Goal: Check status: Check status

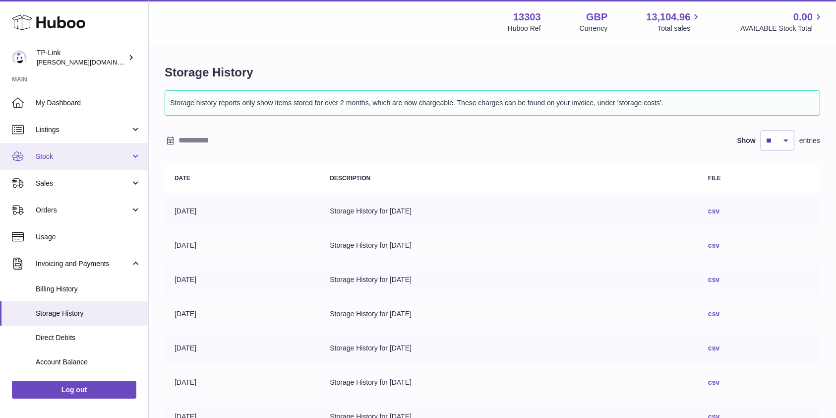
click at [72, 149] on link "Stock" at bounding box center [74, 156] width 148 height 27
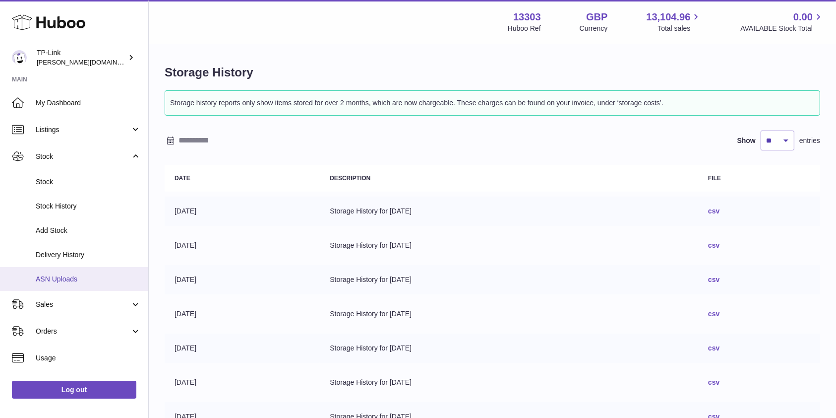
click at [79, 283] on span "ASN Uploads" at bounding box center [88, 278] width 105 height 9
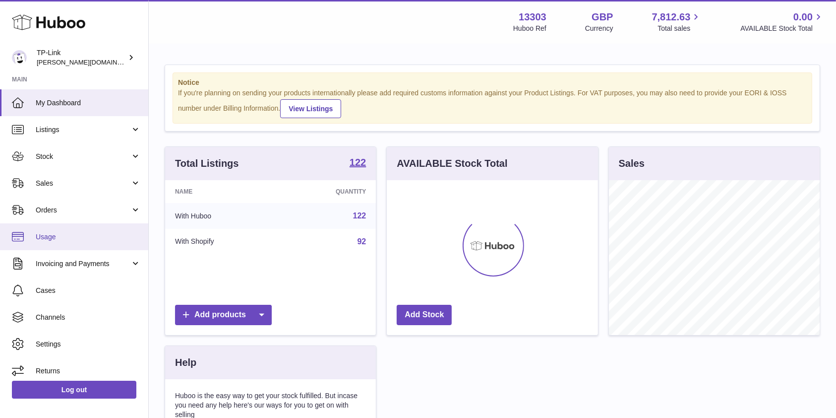
scroll to position [155, 211]
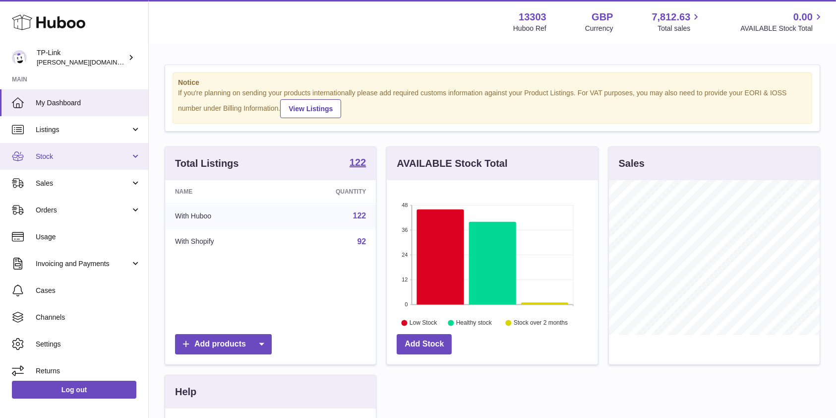
click at [88, 154] on span "Stock" at bounding box center [83, 156] width 95 height 9
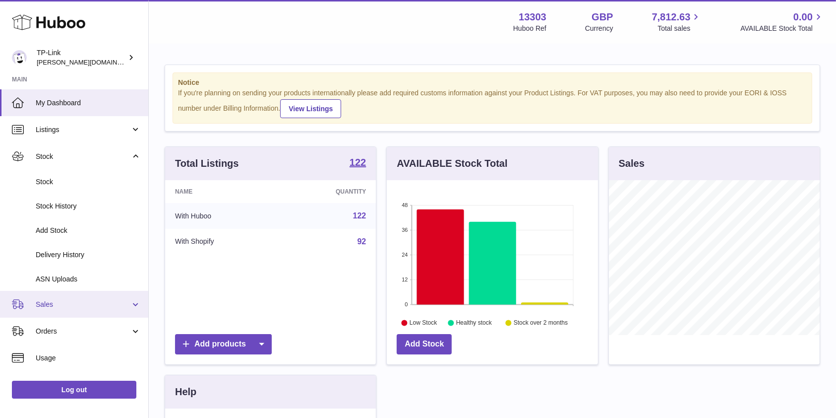
click at [77, 294] on link "Sales" at bounding box center [74, 304] width 148 height 27
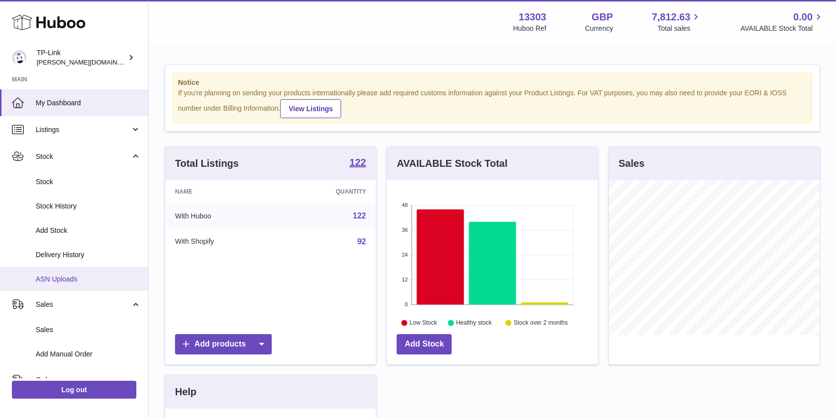
click at [76, 282] on span "ASN Uploads" at bounding box center [88, 278] width 105 height 9
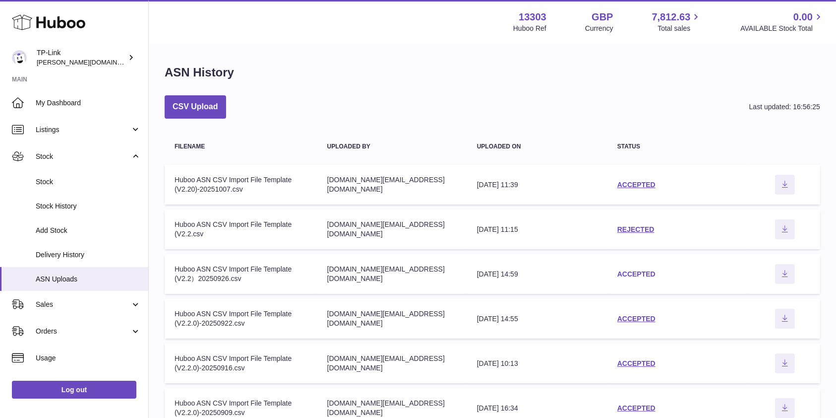
click at [635, 273] on link "ACCEPTED" at bounding box center [637, 274] width 38 height 8
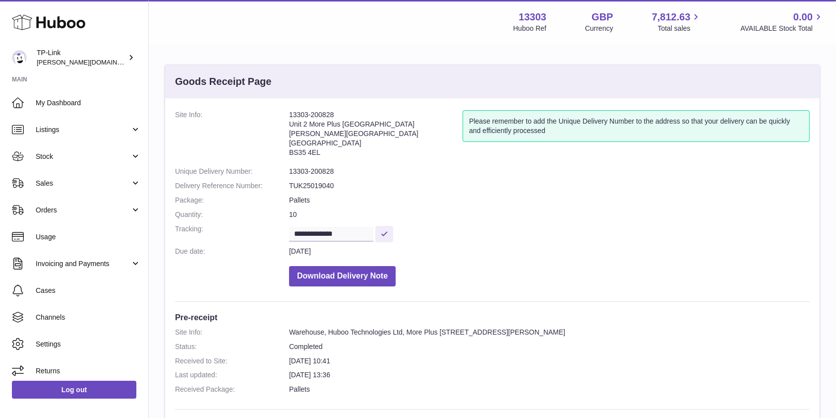
click at [647, 251] on dd "30th Sep 2025" at bounding box center [549, 251] width 521 height 9
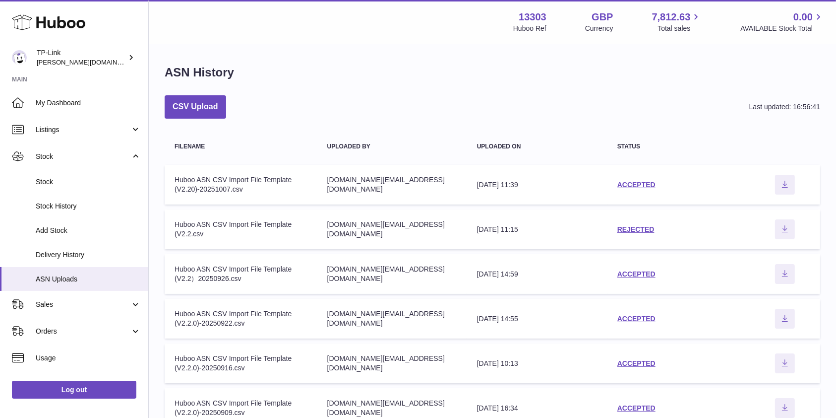
click at [652, 323] on td "status ACCEPTED" at bounding box center [679, 319] width 142 height 40
click at [643, 316] on link "ACCEPTED" at bounding box center [637, 318] width 38 height 8
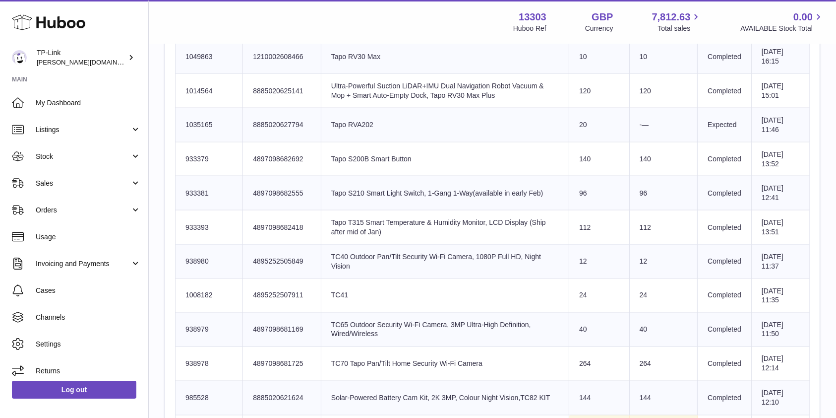
scroll to position [1719, 0]
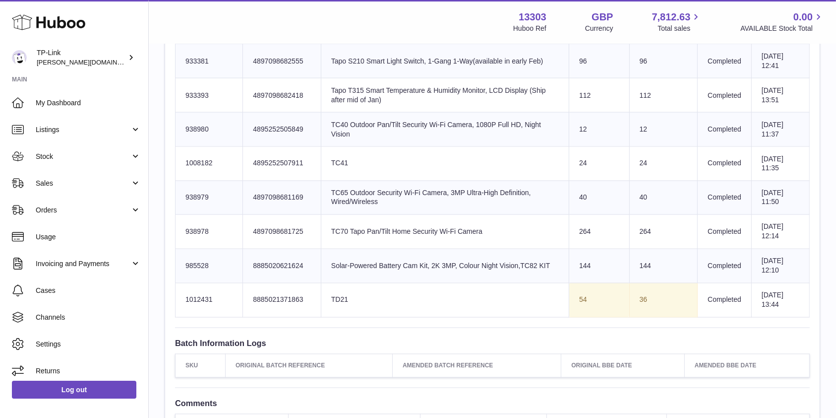
click at [528, 243] on td "Product title TC70 Tapo Pan/Tilt Home Security Wi-Fi Camera" at bounding box center [445, 232] width 248 height 34
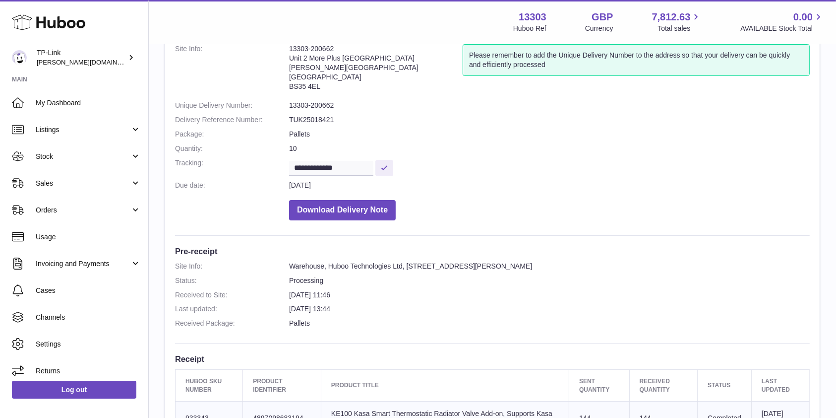
scroll to position [264, 0]
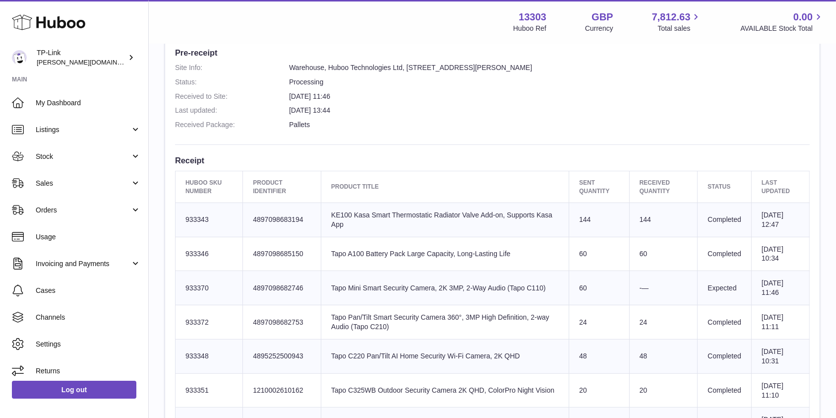
click at [382, 250] on td "Product title Tapo A100 Battery Pack Large Capacity, Long-Lasting Life" at bounding box center [445, 254] width 248 height 34
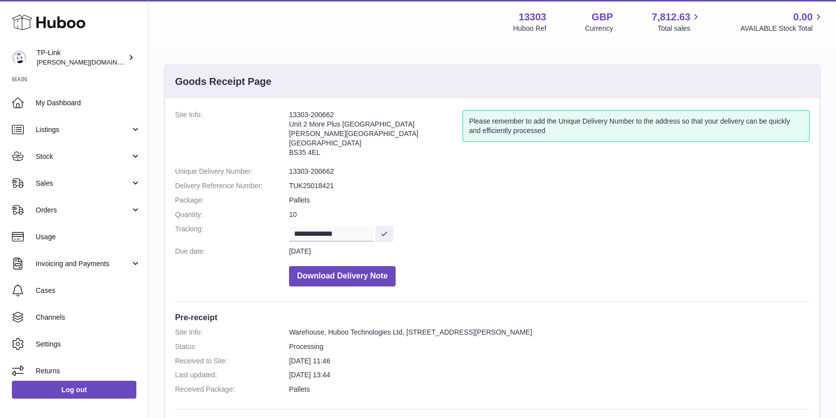
drag, startPoint x: 345, startPoint y: 112, endPoint x: 285, endPoint y: 118, distance: 60.3
click at [278, 115] on dl "**********" at bounding box center [492, 200] width 635 height 181
copy dl "13303-200662"
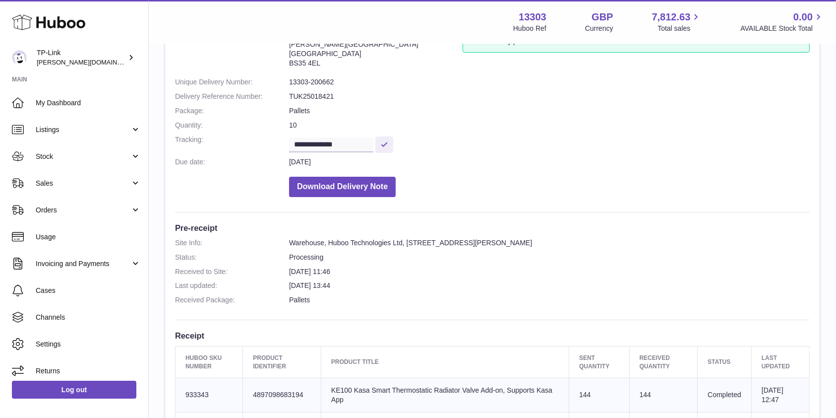
scroll to position [132, 0]
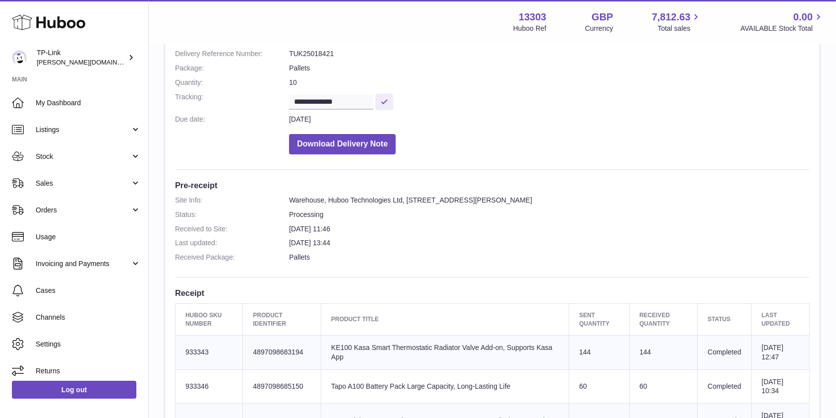
click at [266, 145] on dt at bounding box center [232, 141] width 114 height 25
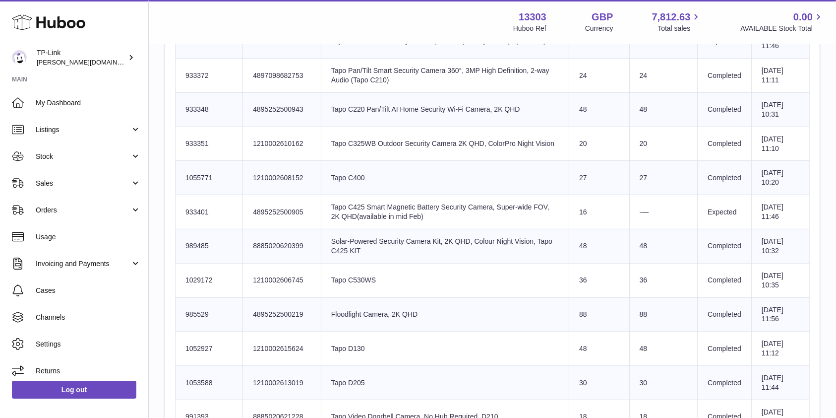
scroll to position [397, 0]
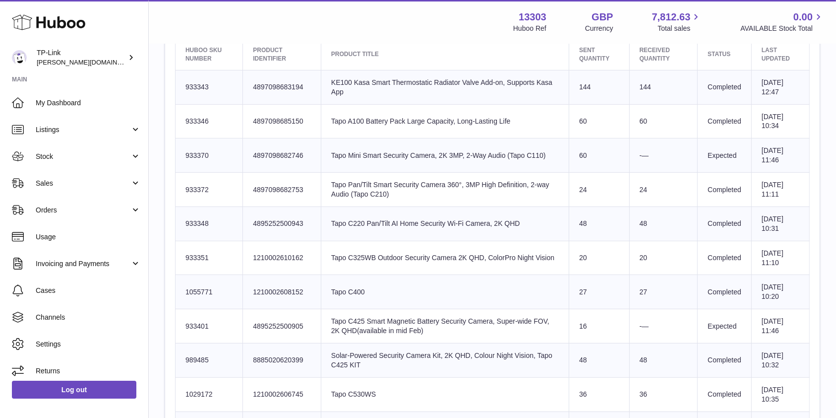
drag, startPoint x: 638, startPoint y: 330, endPoint x: 415, endPoint y: 330, distance: 223.2
click at [415, 330] on tr "Huboo SKU Number 933401 Client Identifier 4895252500905 Product title Tapo C425…" at bounding box center [493, 326] width 634 height 34
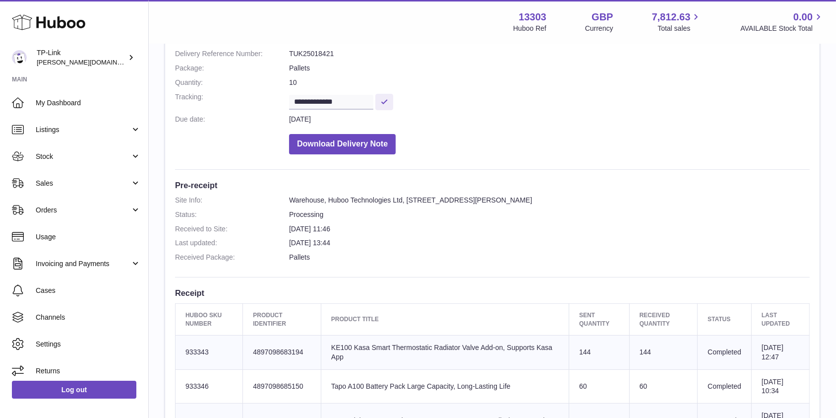
scroll to position [264, 0]
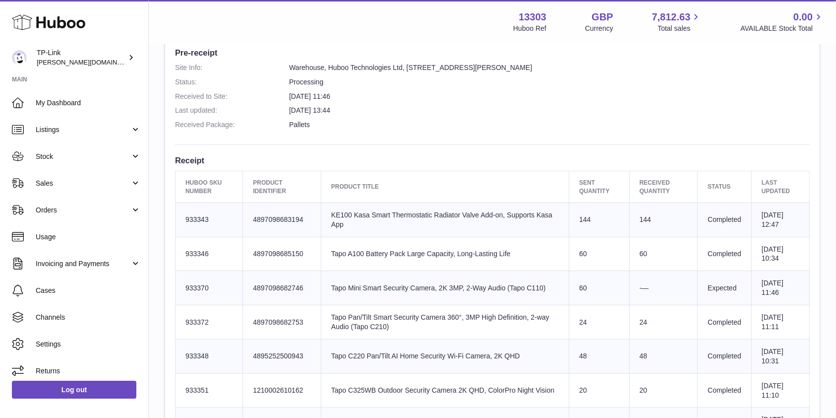
drag, startPoint x: 476, startPoint y: 142, endPoint x: 472, endPoint y: 166, distance: 24.2
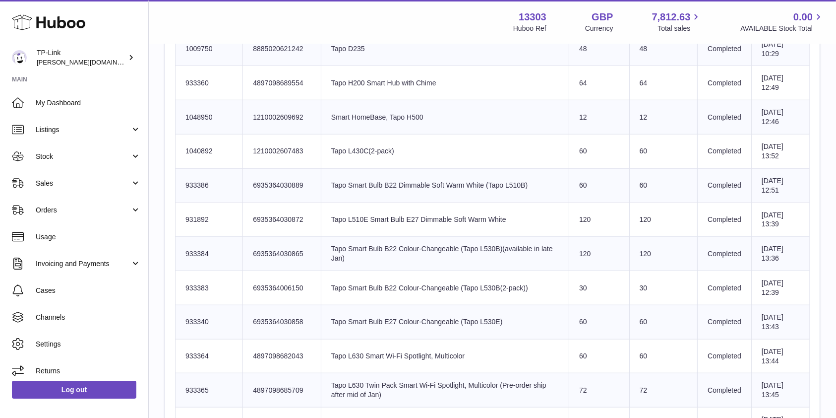
scroll to position [926, 0]
